Goal: Register for event/course

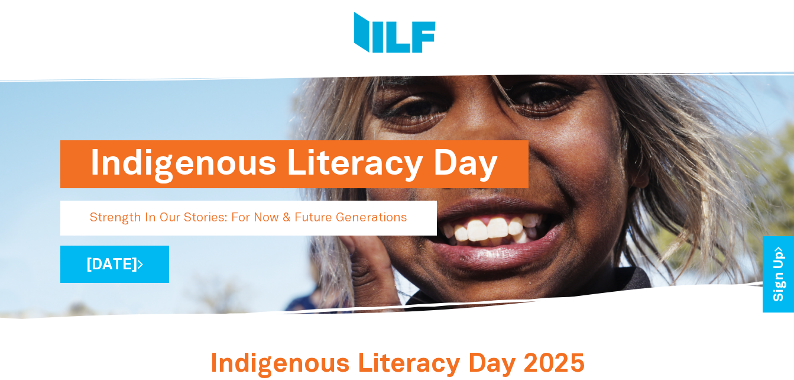
scroll to position [59, 0]
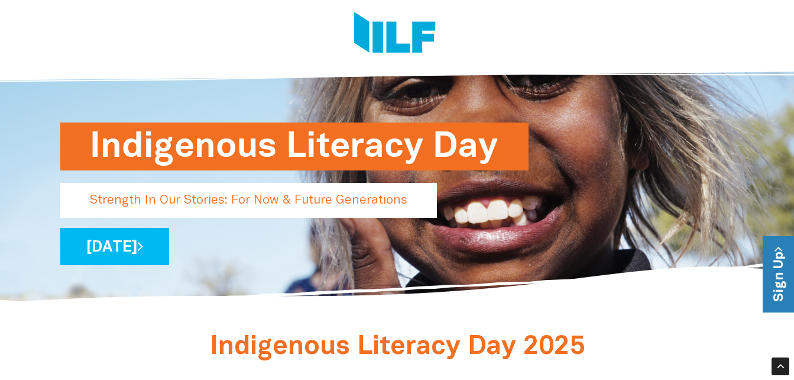
click at [777, 260] on link "Sign Up" at bounding box center [780, 274] width 34 height 76
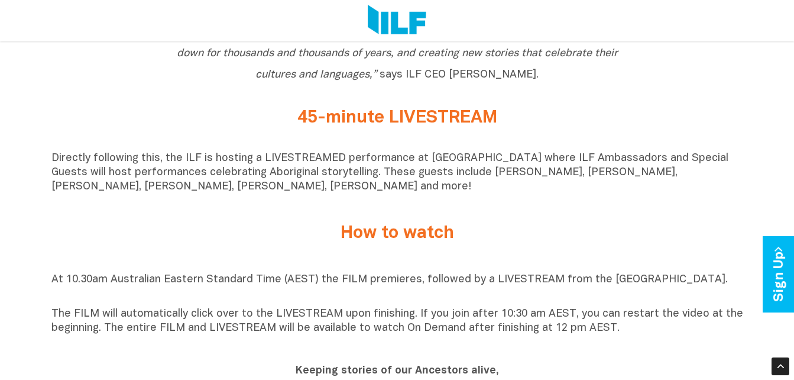
click at [470, 127] on h2 "45-minute LIVESTREAM" at bounding box center [398, 118] width 444 height 20
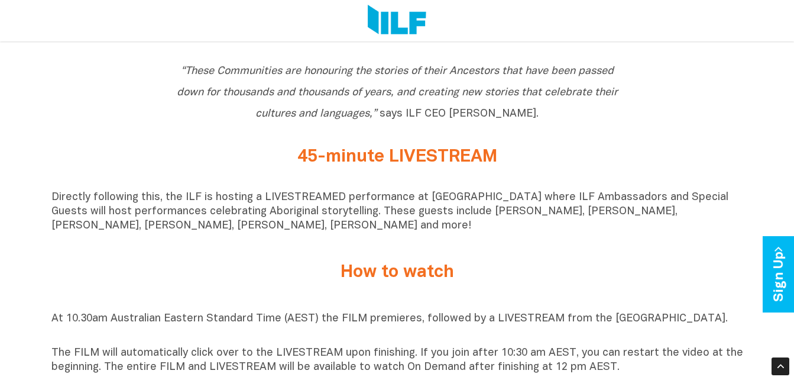
scroll to position [714, 0]
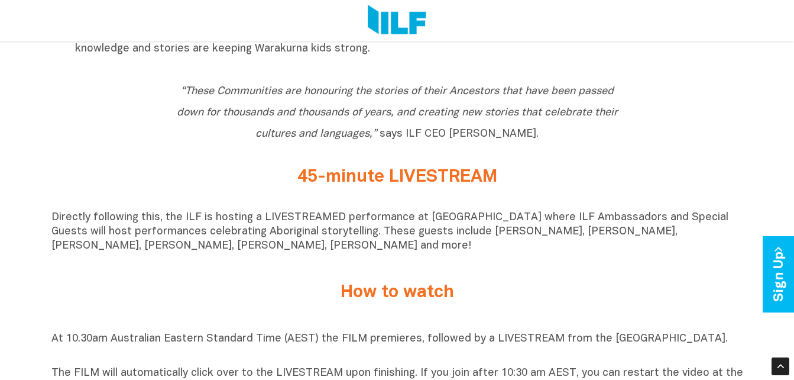
click at [364, 174] on h2 "45-minute LIVESTREAM" at bounding box center [398, 177] width 444 height 20
click at [363, 177] on h2 "45-minute LIVESTREAM" at bounding box center [398, 177] width 444 height 20
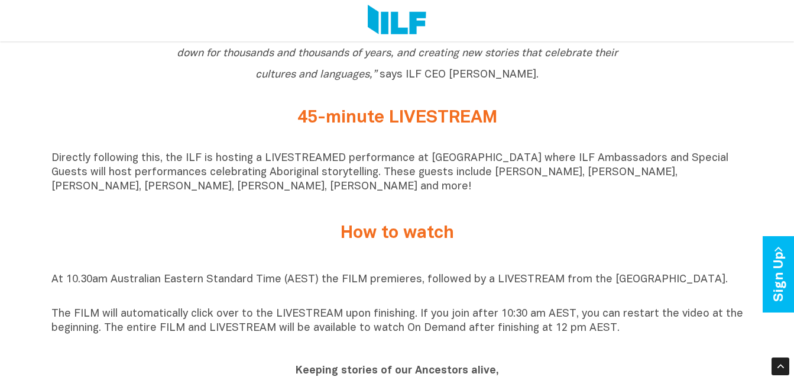
click at [229, 209] on div "Directly following this, the ILF is hosting a LIVESTREAMED performance at [GEOG…" at bounding box center [397, 176] width 692 height 66
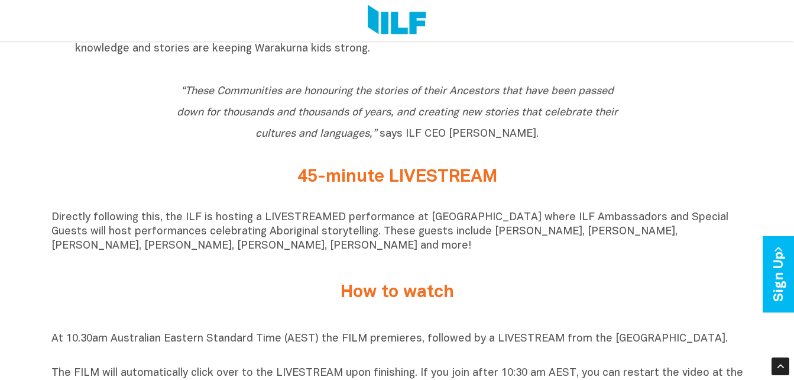
scroll to position [701, 0]
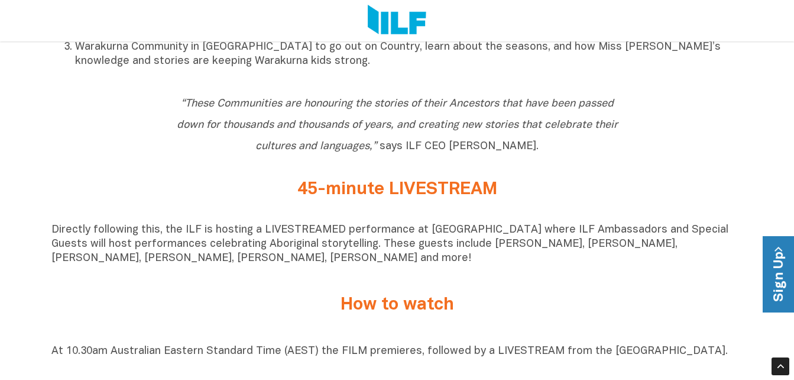
click at [770, 271] on link "Sign Up" at bounding box center [780, 274] width 34 height 76
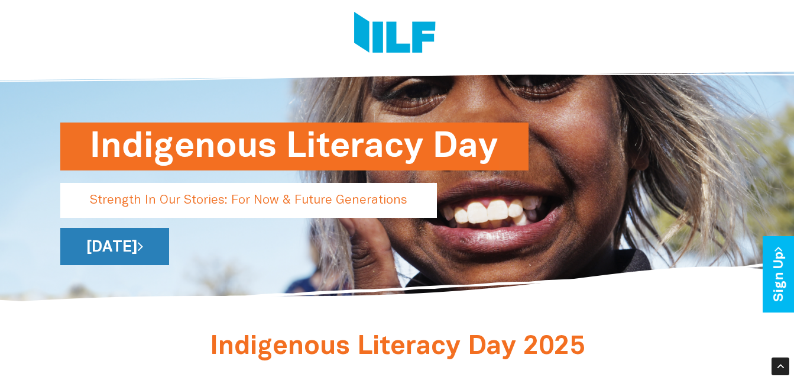
click at [169, 243] on link "[DATE]" at bounding box center [114, 246] width 109 height 37
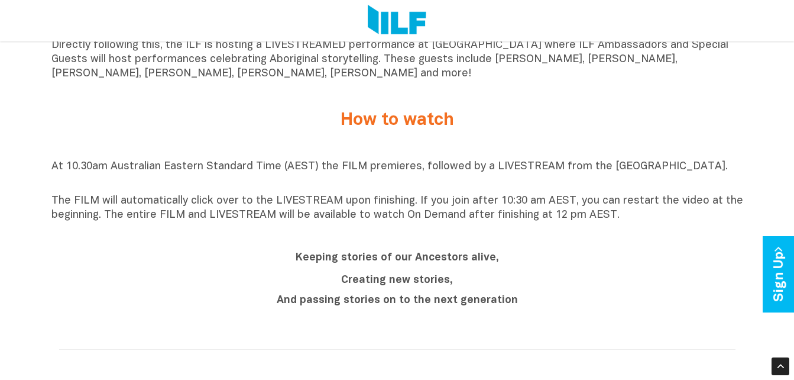
scroll to position [887, 0]
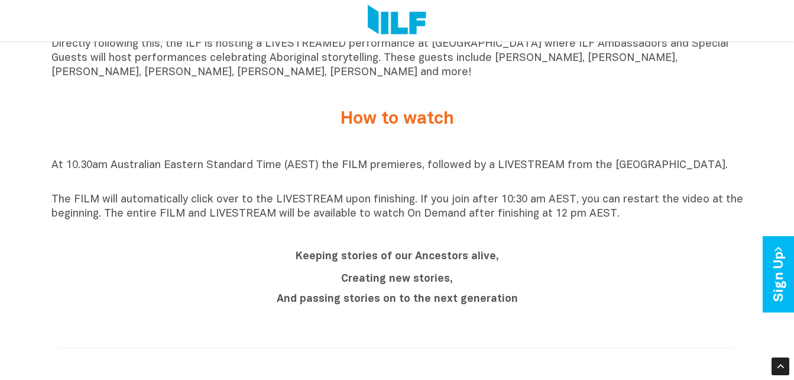
click at [419, 261] on b "Keeping stories of our Ancestors alive," at bounding box center [397, 256] width 203 height 10
click at [387, 124] on h2 "How to watch" at bounding box center [398, 119] width 444 height 20
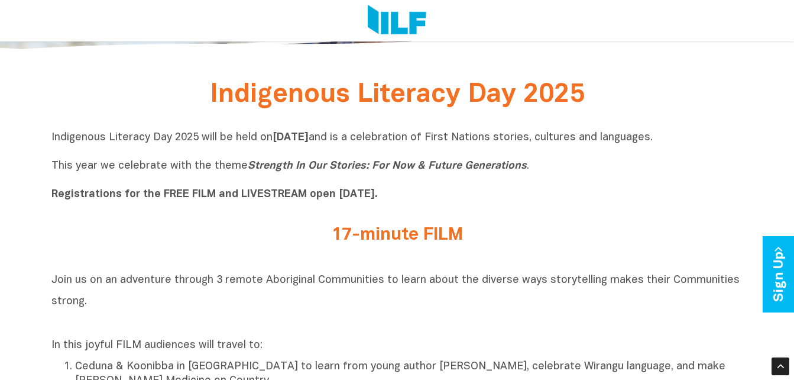
scroll to position [228, 0]
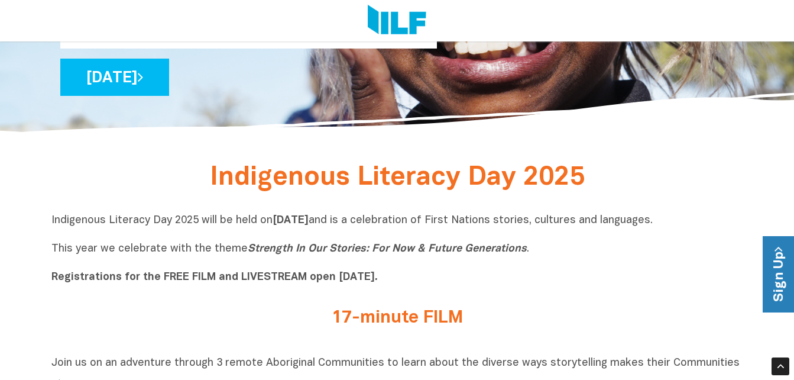
click at [784, 274] on link "Sign Up" at bounding box center [780, 274] width 34 height 76
